Goal: Find contact information: Find contact information

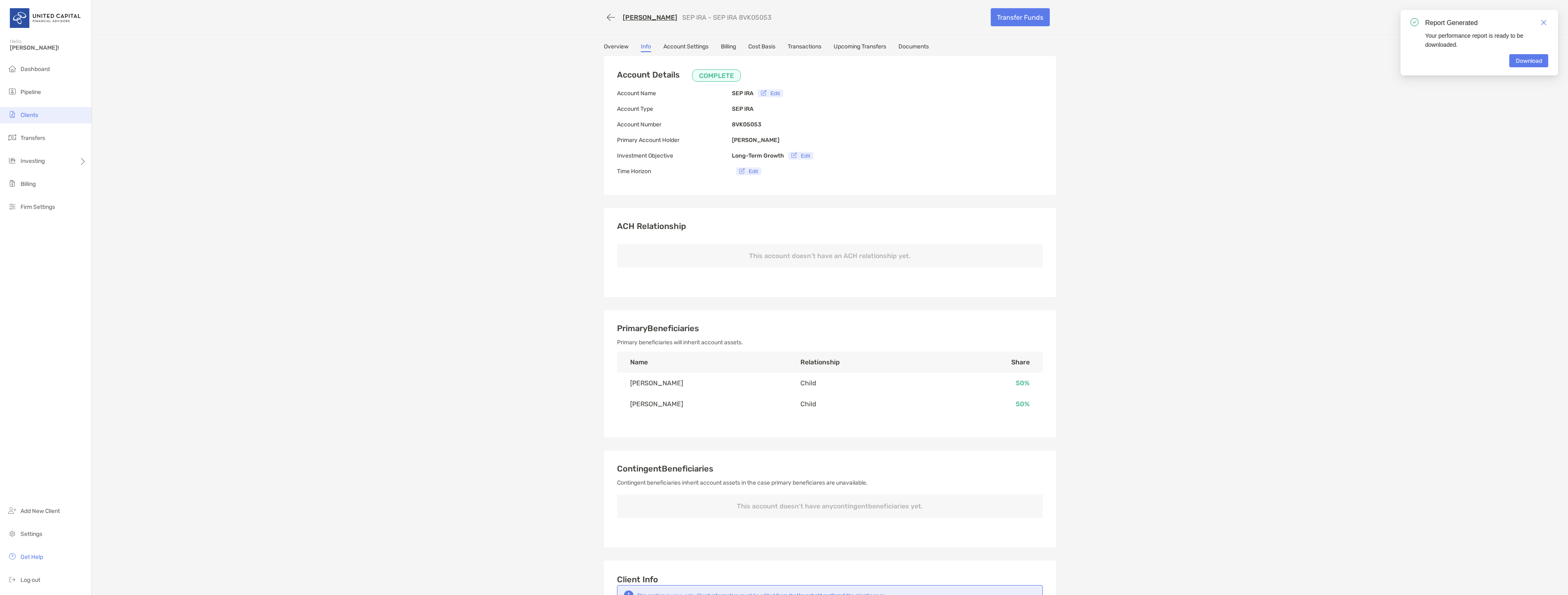
click at [33, 114] on span "Clients" at bounding box center [29, 115] width 18 height 7
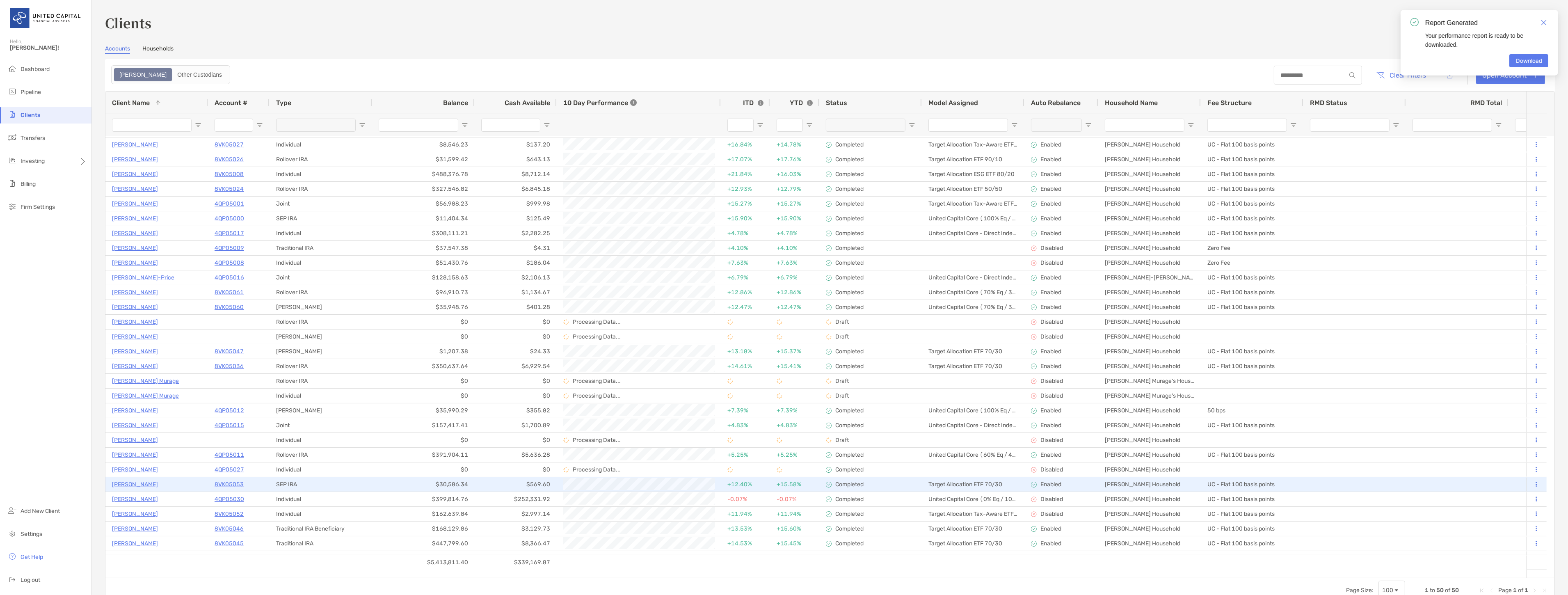
scroll to position [136, 0]
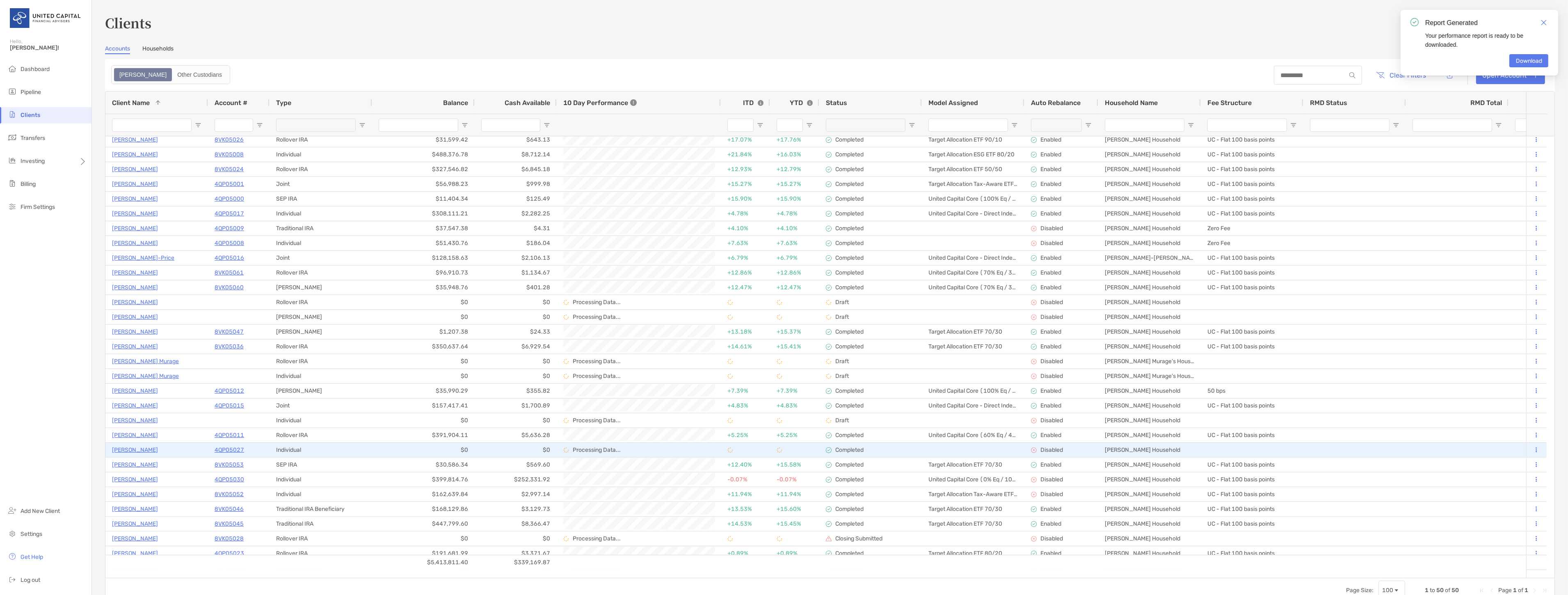
click at [128, 450] on p "[PERSON_NAME]" at bounding box center [135, 450] width 46 height 10
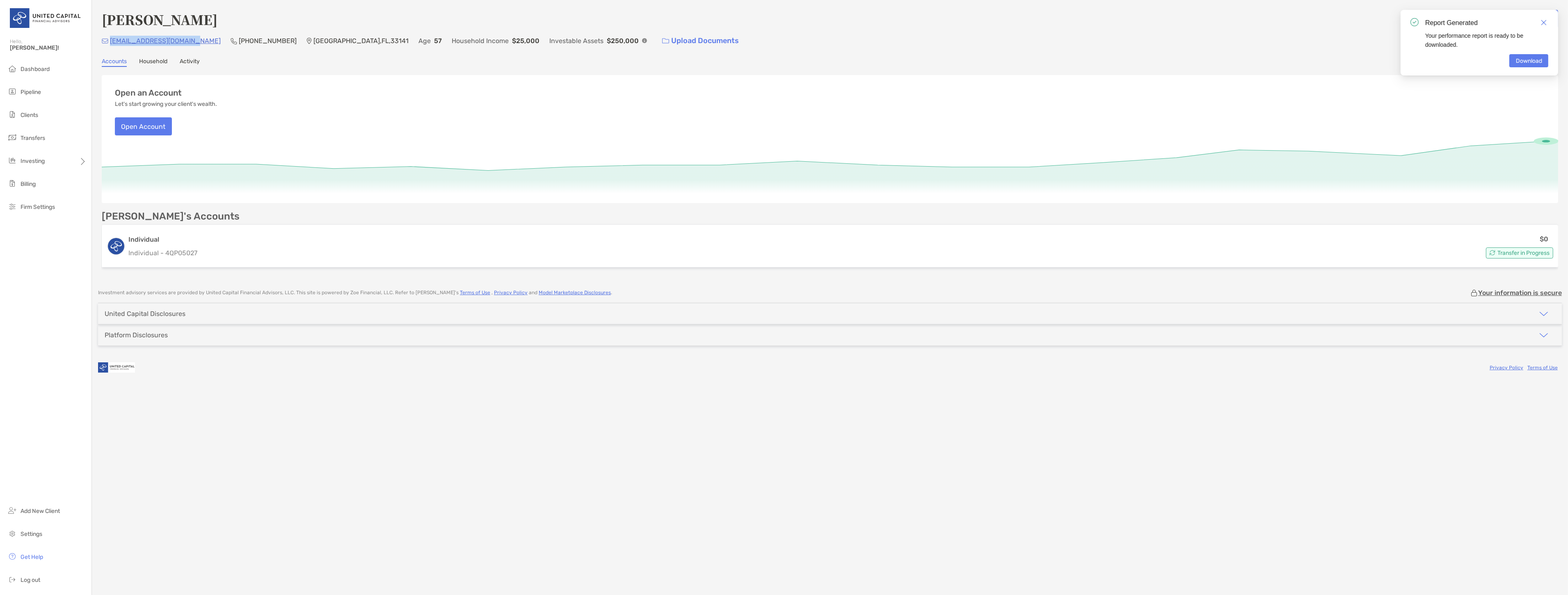
drag, startPoint x: 174, startPoint y: 42, endPoint x: 110, endPoint y: 44, distance: 64.0
click at [110, 44] on div "[EMAIL_ADDRESS][DOMAIN_NAME] (305) 609-[GEOGRAPHIC_DATA] Age [DEMOGRAPHIC_DATA]…" at bounding box center [830, 41] width 1457 height 18
copy p "[EMAIL_ADDRESS][DOMAIN_NAME]"
